Goal: Complete application form: Complete application form

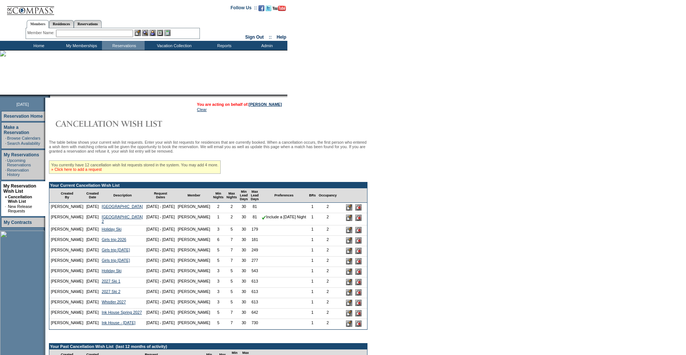
click at [102, 171] on link "» Click here to add a request" at bounding box center [76, 169] width 50 height 4
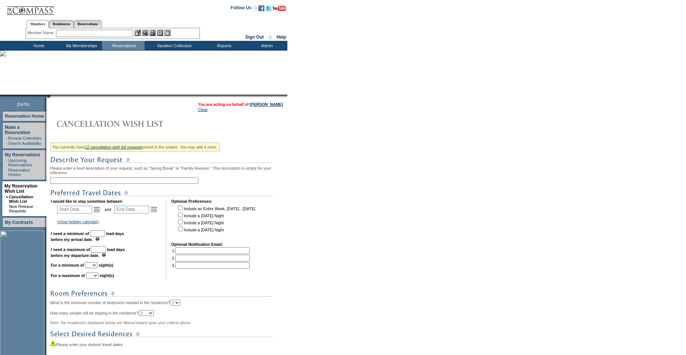
click at [99, 183] on input "text" at bounding box center [124, 180] width 148 height 7
type input "US Open 2026"
click at [86, 211] on input "text" at bounding box center [74, 209] width 35 height 8
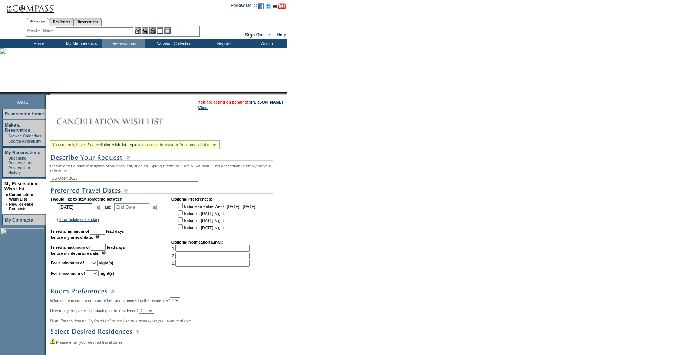
type input "6/15/2026"
type input "2026-06-15"
type input "2026-06-16"
type input "6/16/2026"
type input "287"
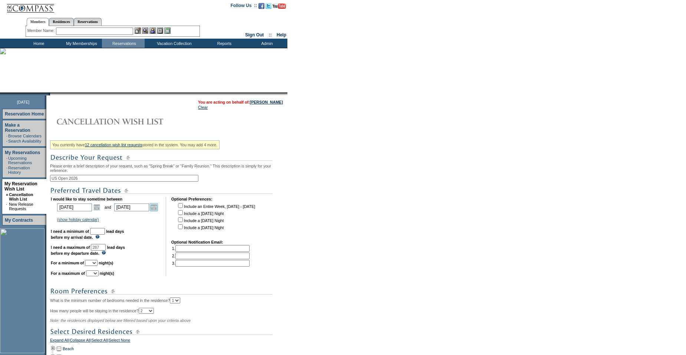
click at [158, 211] on link "Open the calendar popup." at bounding box center [154, 207] width 8 height 8
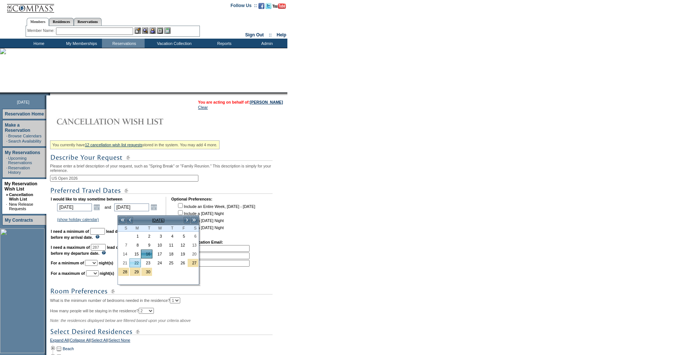
click at [133, 263] on link "22" at bounding box center [135, 263] width 11 height 8
type input "2026-06-22"
type input "6/22/2026"
type input "293"
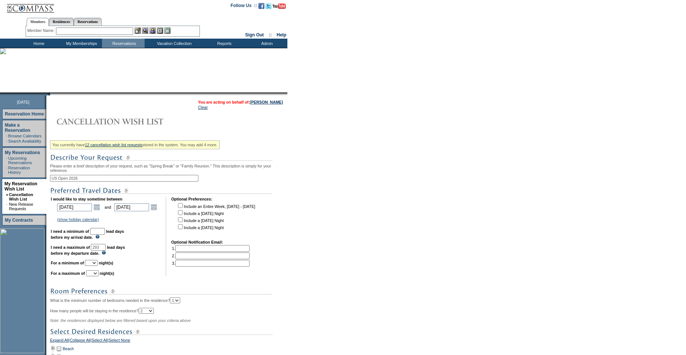
scroll to position [5, 0]
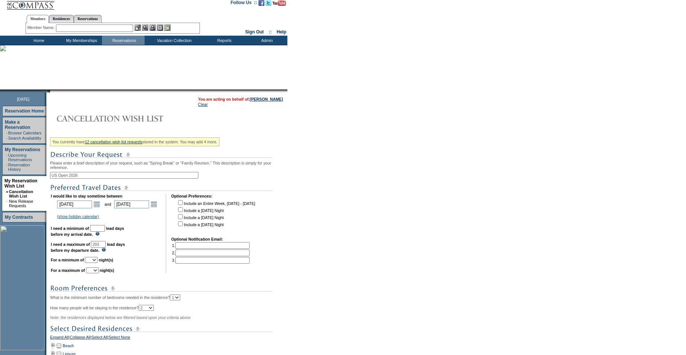
click at [183, 219] on input "checkbox" at bounding box center [180, 216] width 5 height 5
checkbox input "true"
click at [183, 226] on input "checkbox" at bounding box center [180, 223] width 5 height 5
checkbox input "true"
click at [105, 231] on input "text" at bounding box center [97, 228] width 15 height 7
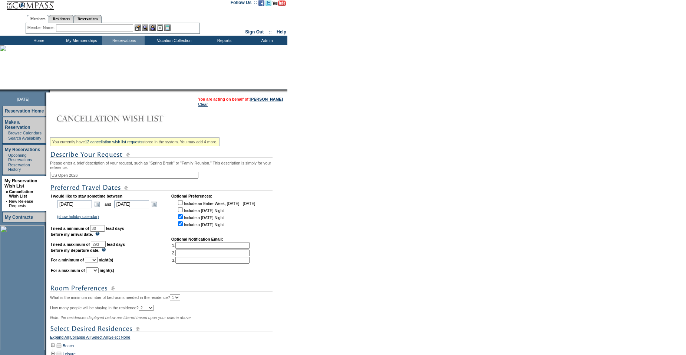
type input "30"
click at [143, 229] on td "I would like to stay sometime between 2026-06-15 6/15/2026 Open the calendar po…" at bounding box center [106, 233] width 110 height 79
click at [98, 263] on select "1 2 3 4 5 6 7 8 9 10 11 12 13 14" at bounding box center [91, 260] width 13 height 6
select select "3"
click at [99, 273] on select "1 2 3 4 5 6 7 8 9 10 11 12 13 14" at bounding box center [92, 270] width 13 height 6
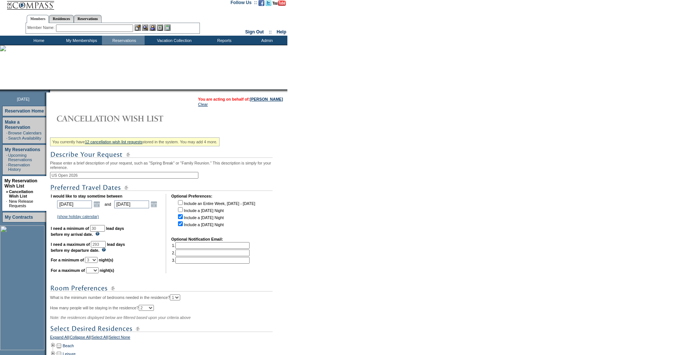
select select "6"
click at [95, 273] on select "1 2 3 4 5 6 7 8 9 10 11 12 13 14" at bounding box center [92, 270] width 13 height 6
click at [134, 267] on td "I would like to stay sometime between 2026-06-15 6/15/2026 Open the calendar po…" at bounding box center [106, 233] width 110 height 79
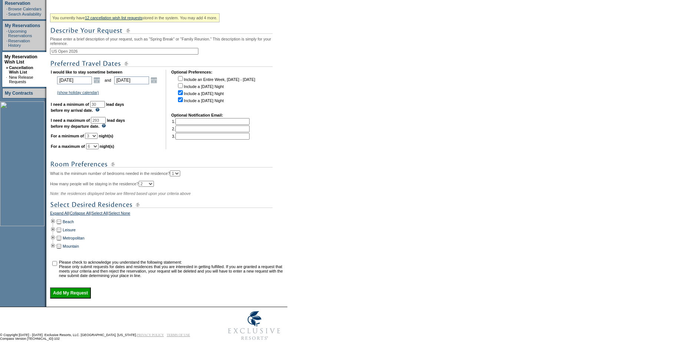
scroll to position [144, 0]
click at [55, 227] on td at bounding box center [53, 229] width 6 height 8
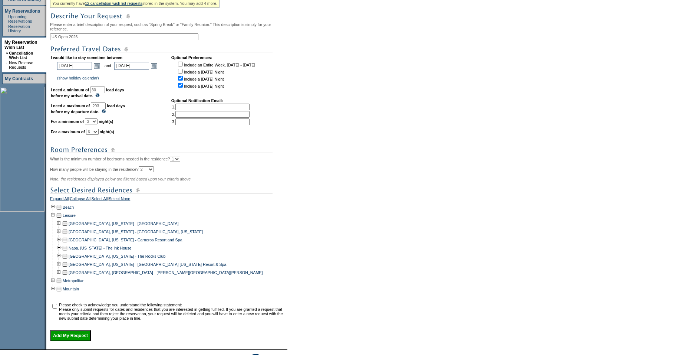
click at [67, 236] on td at bounding box center [65, 231] width 6 height 8
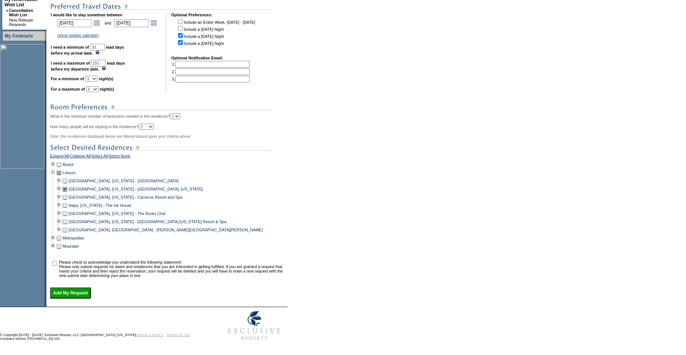
scroll to position [201, 0]
click at [57, 261] on input "checkbox" at bounding box center [54, 263] width 5 height 5
checkbox input "true"
click at [75, 292] on input "Add My Request" at bounding box center [70, 292] width 41 height 11
